Goal: Information Seeking & Learning: Learn about a topic

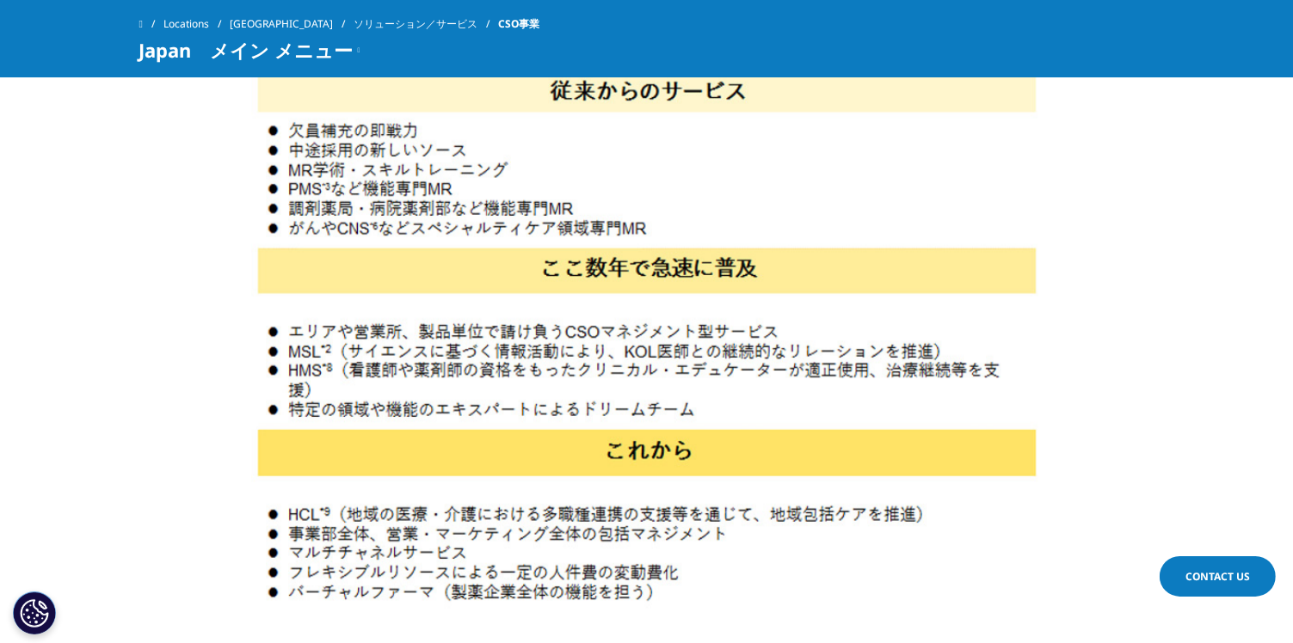
scroll to position [2081, 0]
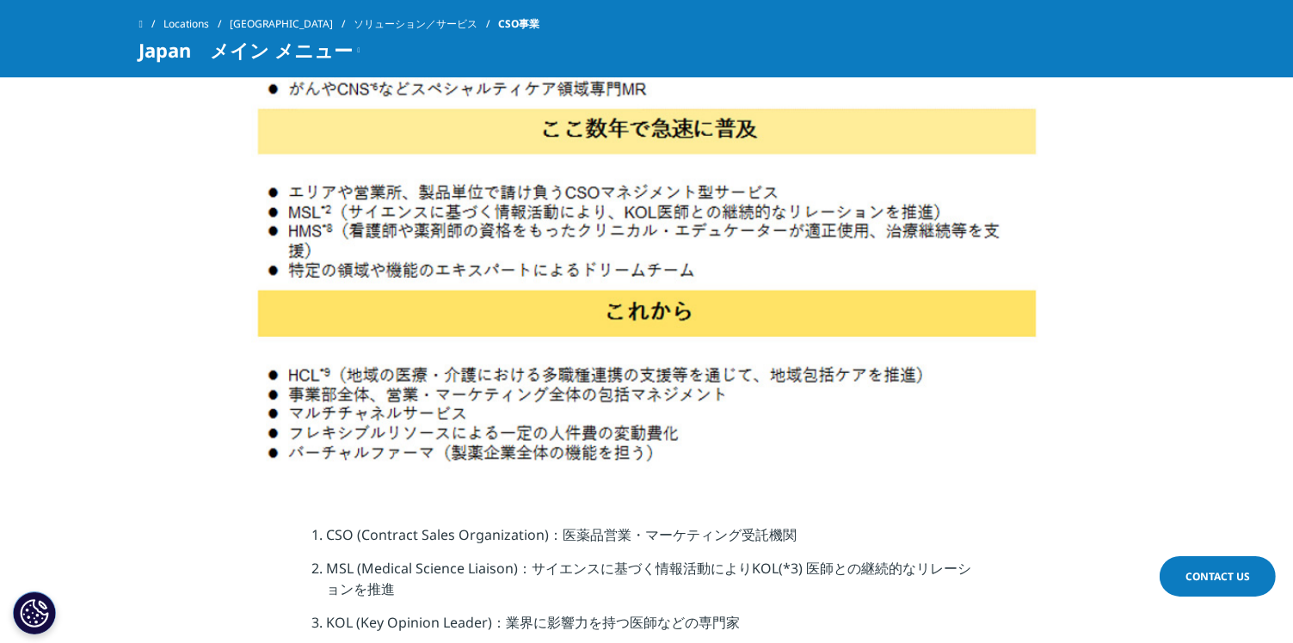
drag, startPoint x: 1291, startPoint y: 298, endPoint x: 1305, endPoint y: 327, distance: 31.5
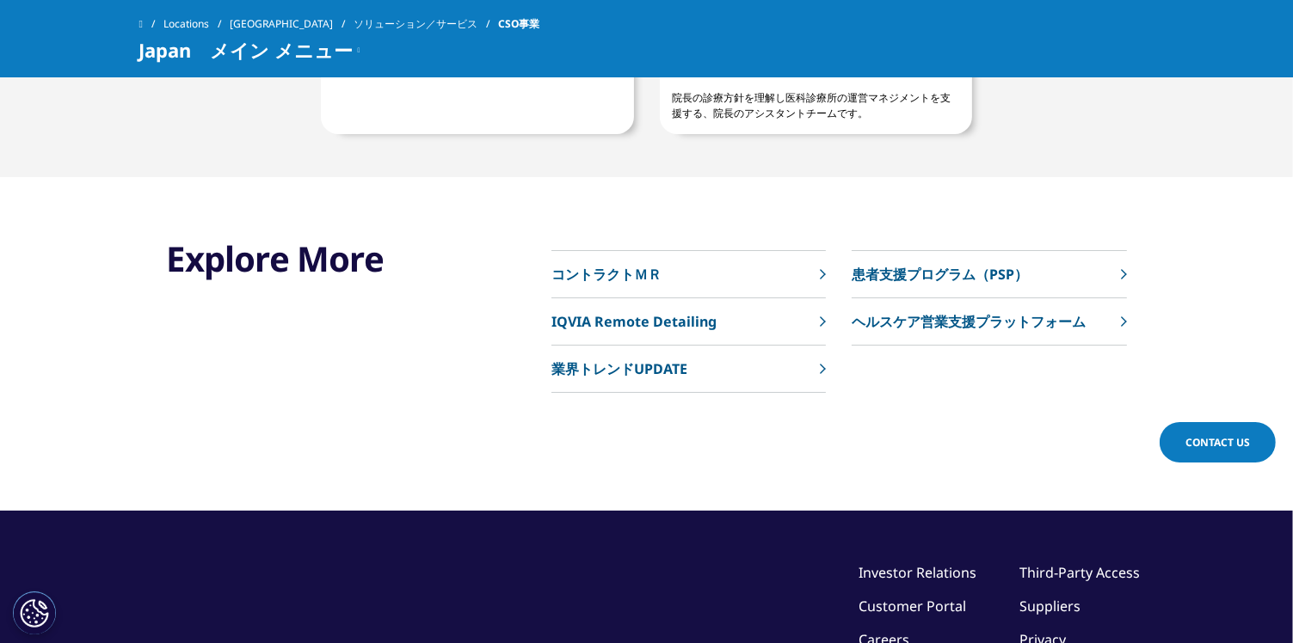
scroll to position [4639, 0]
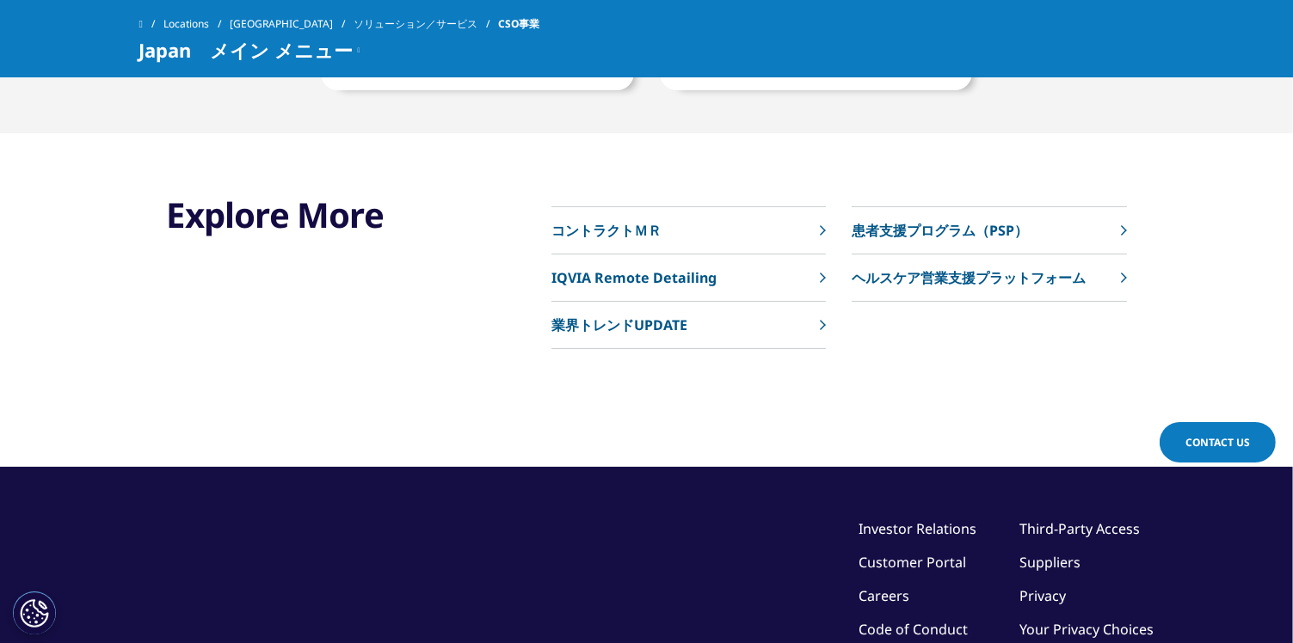
click at [696, 224] on link "コントラクトＭＲ" at bounding box center [688, 230] width 274 height 47
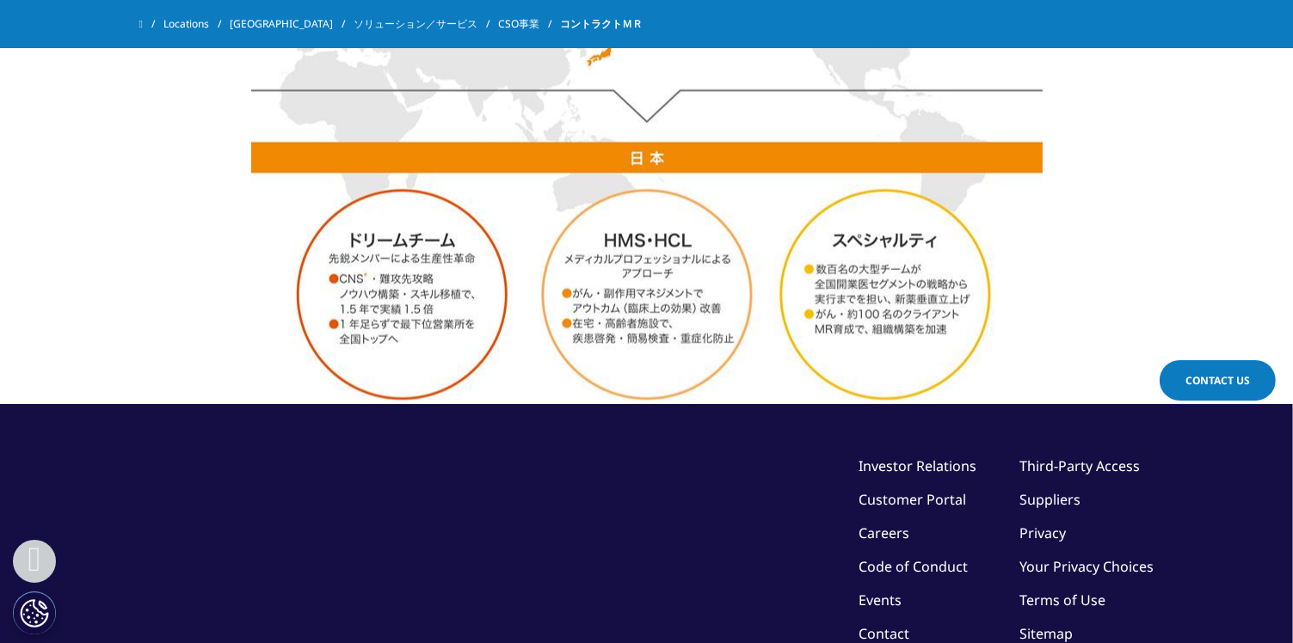
scroll to position [2940, 0]
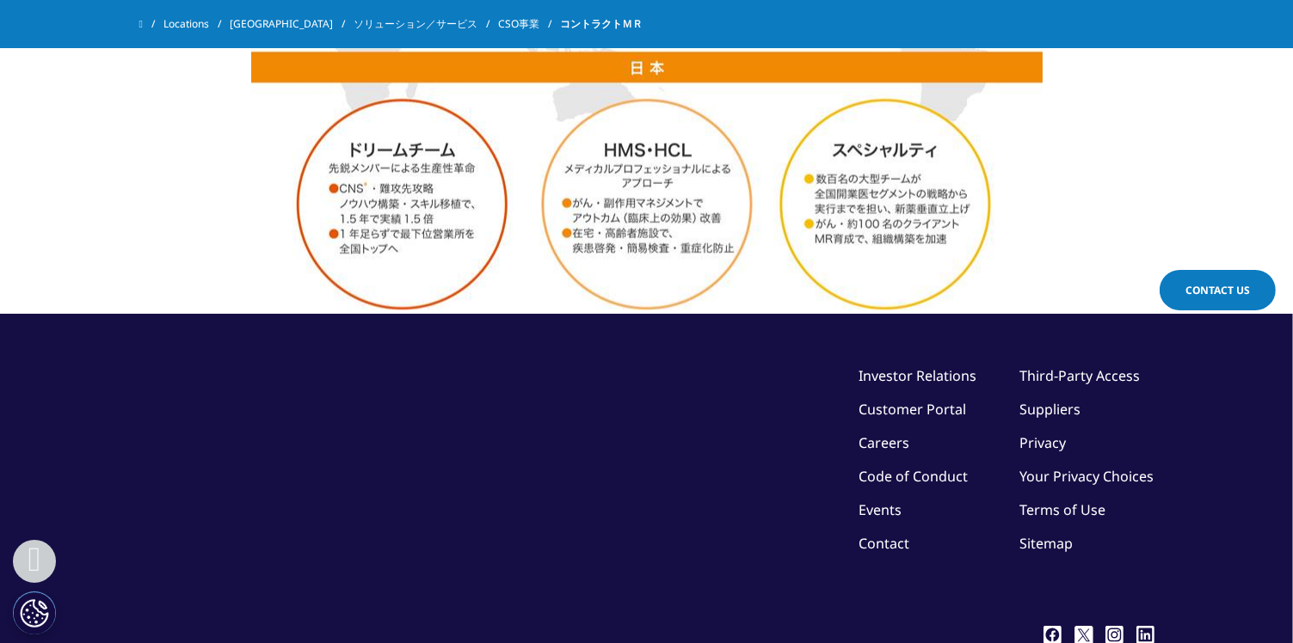
click at [897, 444] on link "Careers" at bounding box center [884, 442] width 51 height 19
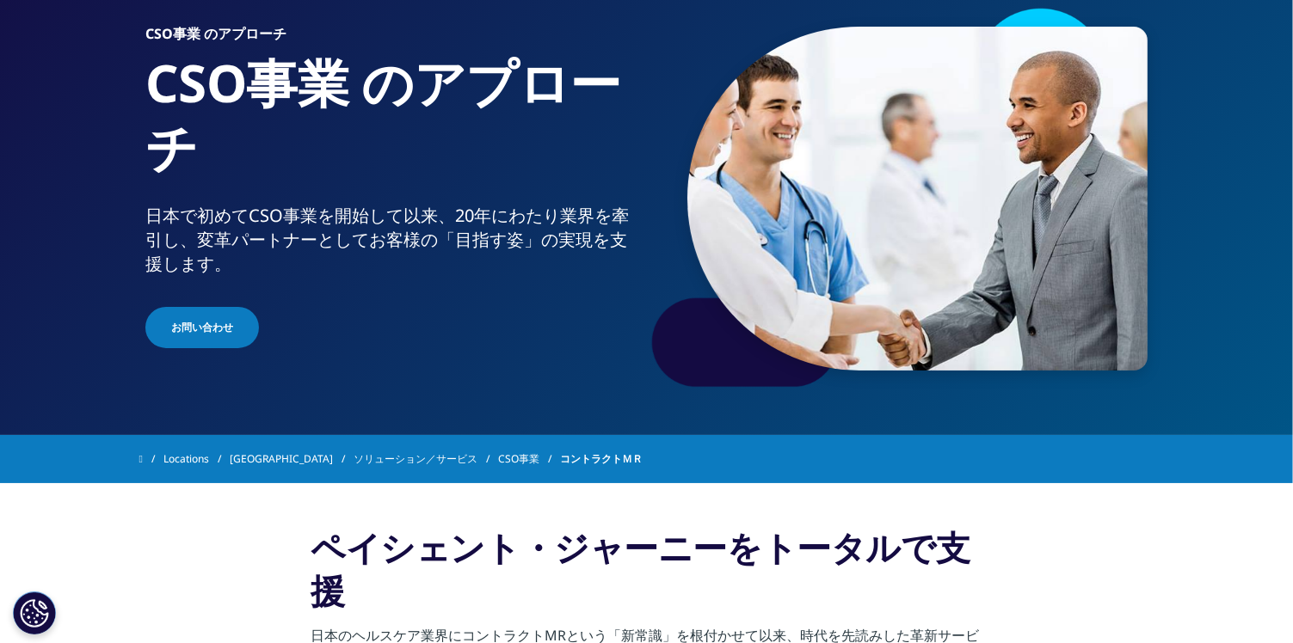
scroll to position [0, 0]
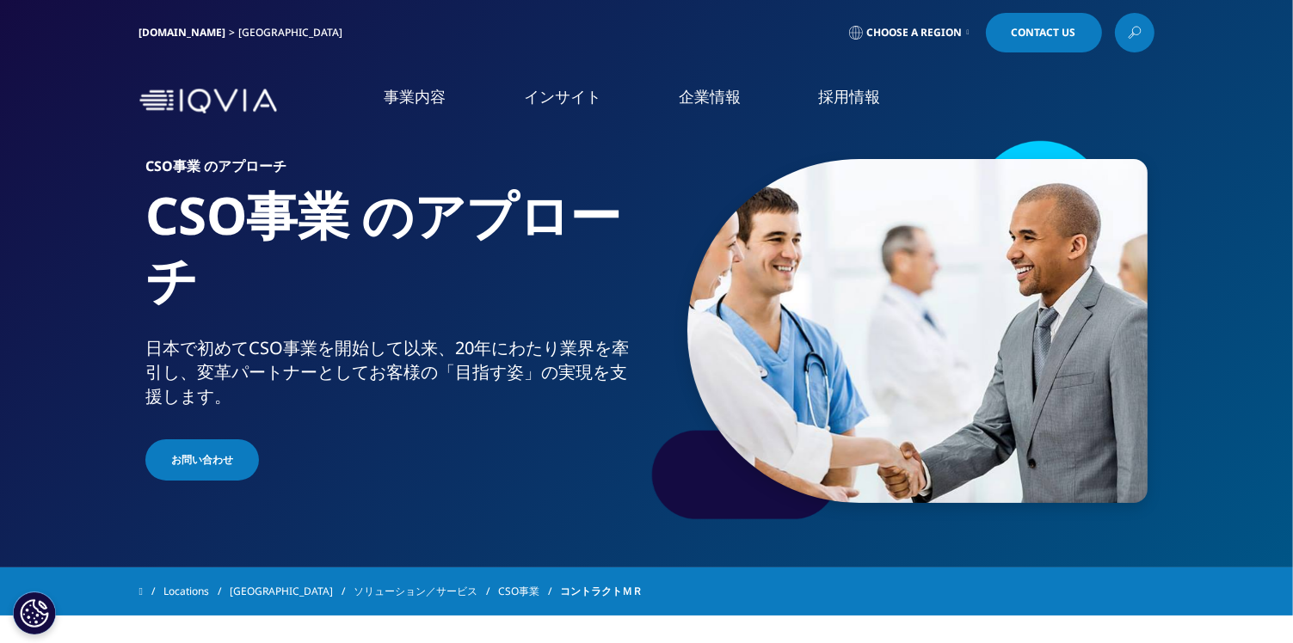
click at [40, 260] on link "CSO" at bounding box center [237, 255] width 422 height 19
